Goal: Navigation & Orientation: Find specific page/section

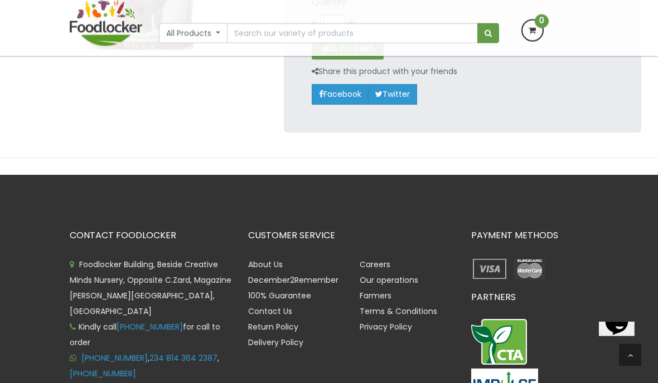
scroll to position [281, 0]
click at [266, 260] on link "About Us" at bounding box center [265, 264] width 35 height 11
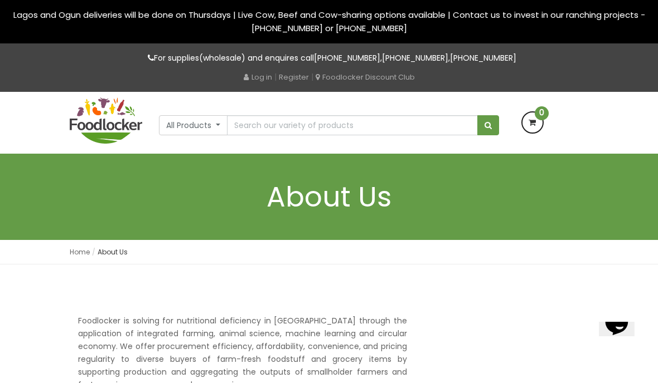
click at [192, 121] on button "All Products" at bounding box center [193, 125] width 69 height 20
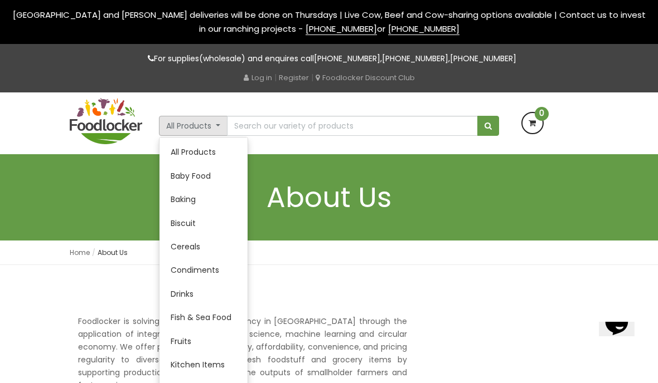
click at [198, 149] on link "All Products" at bounding box center [203, 151] width 88 height 23
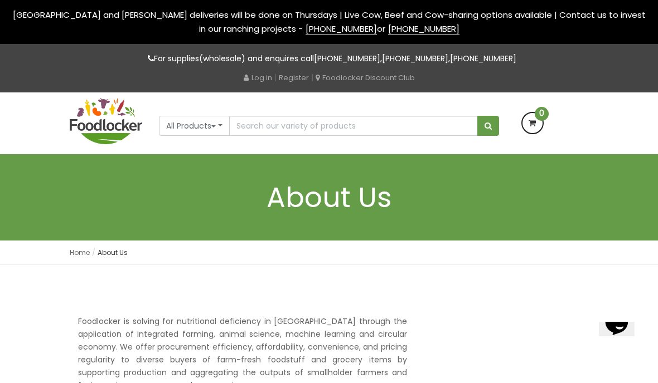
click at [193, 124] on button "All Products" at bounding box center [194, 126] width 71 height 20
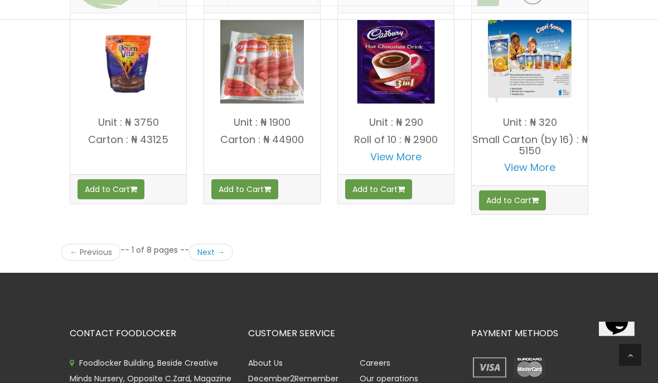
scroll to position [1584, 0]
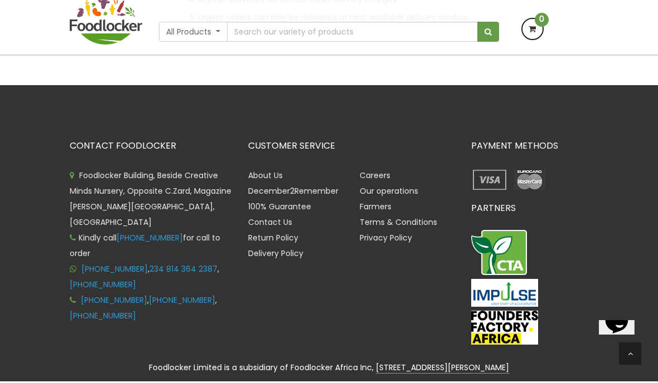
scroll to position [421, 0]
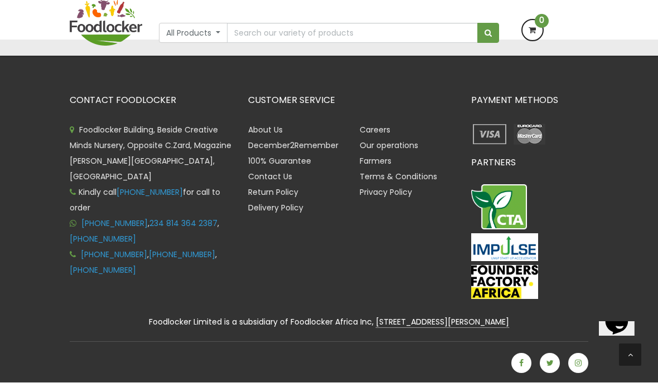
click at [613, 335] on icon "$i18n('chat', 'chat_widget')" at bounding box center [616, 322] width 23 height 25
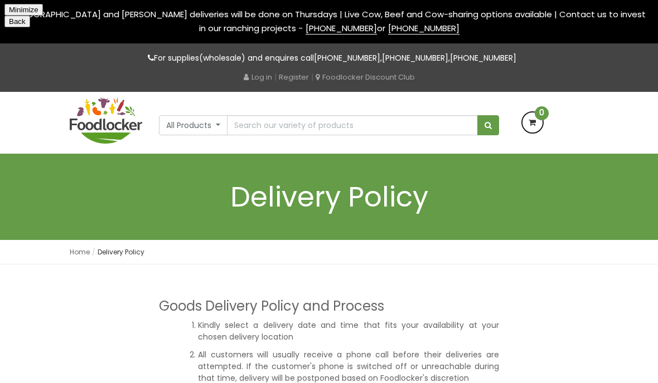
click at [43, 12] on button "Minimize" at bounding box center [23, 10] width 38 height 12
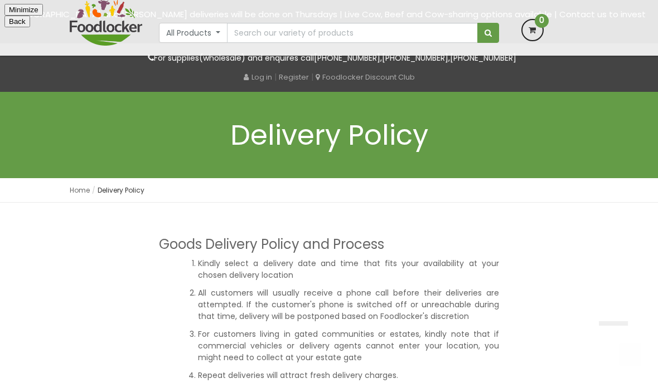
scroll to position [422, 0]
